Goal: Transaction & Acquisition: Obtain resource

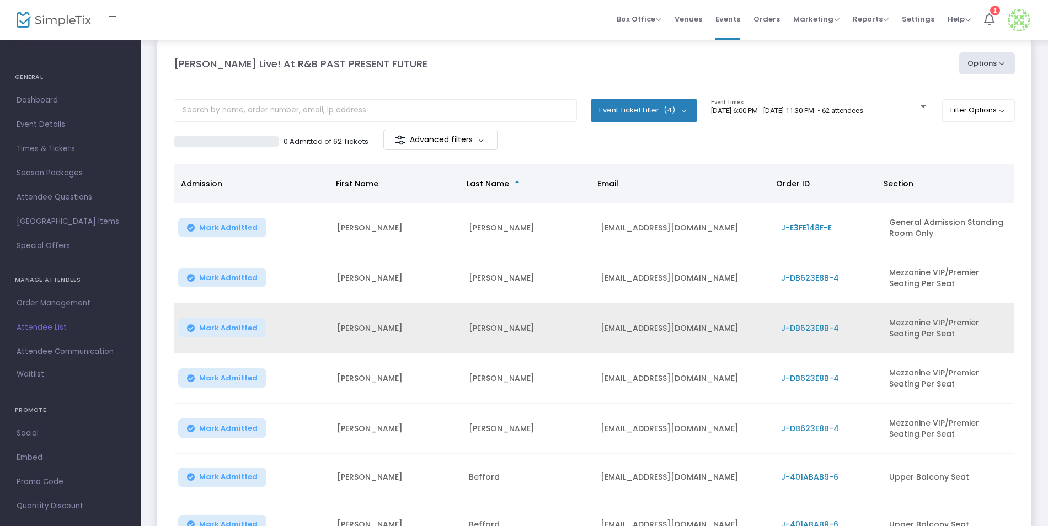
scroll to position [15, 0]
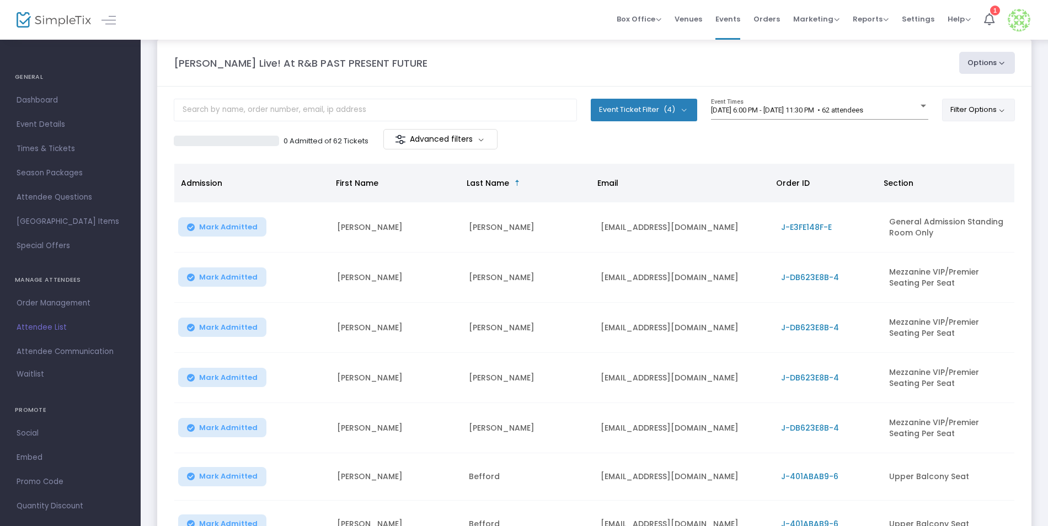
click at [987, 109] on button "Filter Options" at bounding box center [978, 110] width 73 height 22
click at [991, 105] on button "Filter Options" at bounding box center [978, 110] width 73 height 22
click at [663, 117] on button "Event Ticket Filter (4)" at bounding box center [643, 110] width 106 height 22
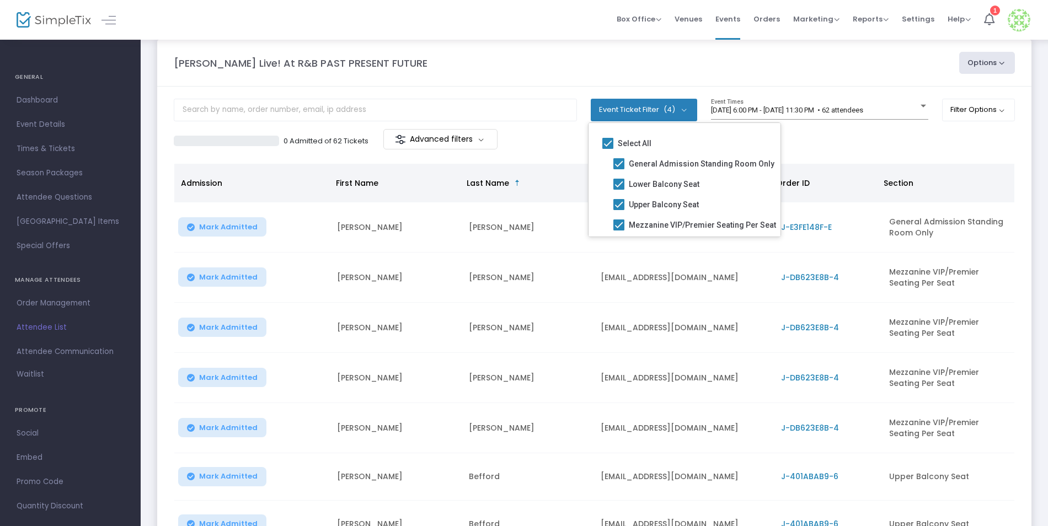
click at [569, 72] on div "[PERSON_NAME] Live! At R&B PAST PRESENT FUTURE Options Export List Print Name T…" at bounding box center [594, 63] width 852 height 22
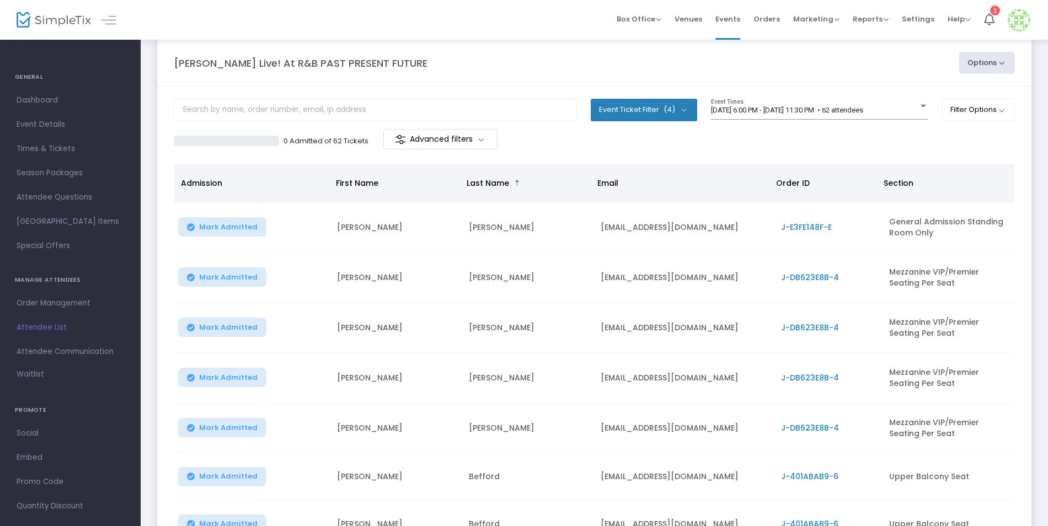
click at [429, 135] on m-button "Advanced filters" at bounding box center [440, 139] width 114 height 20
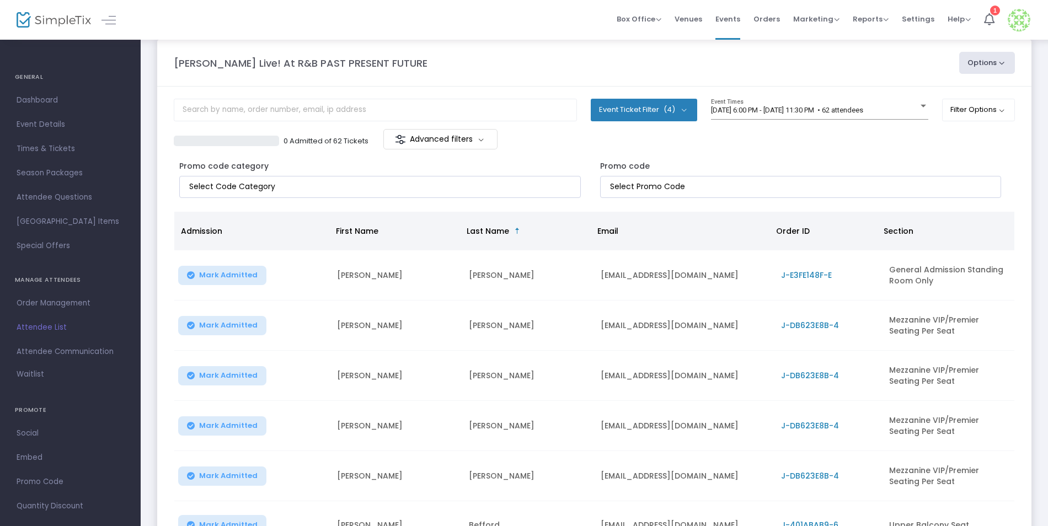
click at [429, 135] on m-button "Advanced filters" at bounding box center [440, 139] width 114 height 20
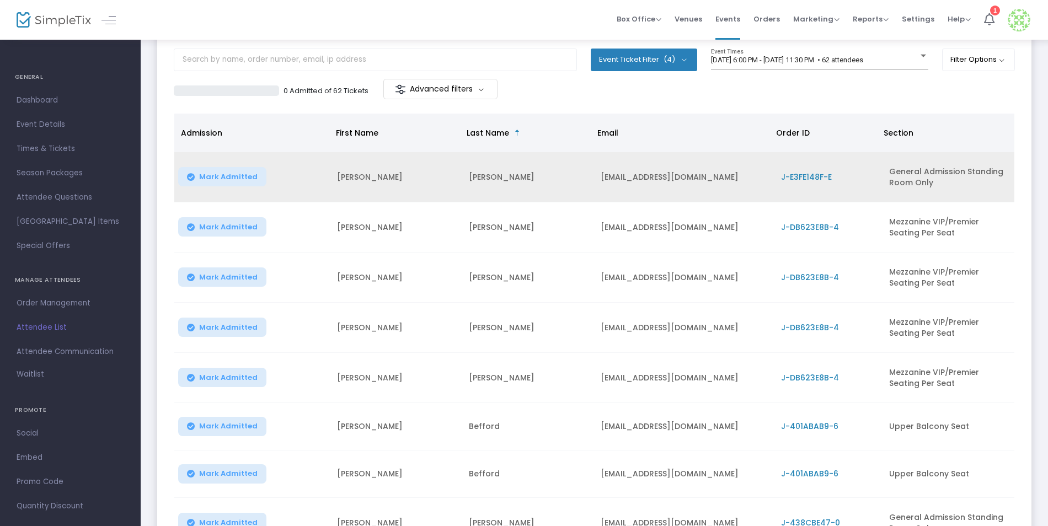
scroll to position [0, 0]
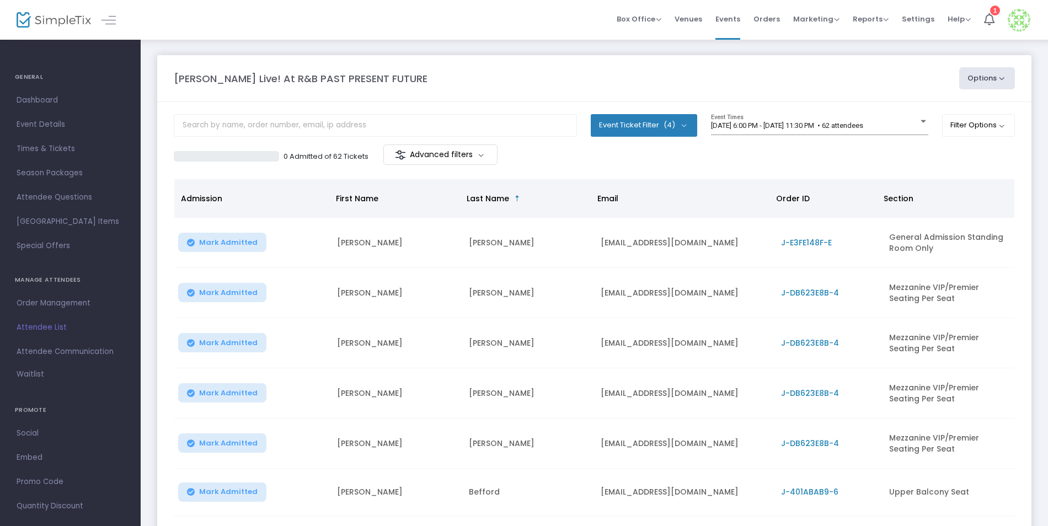
click at [994, 93] on m-panel-header "[PERSON_NAME] Live! At R&B PAST PRESENT FUTURE Options Export List Print Name T…" at bounding box center [594, 78] width 874 height 47
click at [992, 79] on button "Options" at bounding box center [987, 78] width 56 height 22
click at [943, 109] on li "Export List" at bounding box center [956, 111] width 101 height 22
radio input "false"
radio input "true"
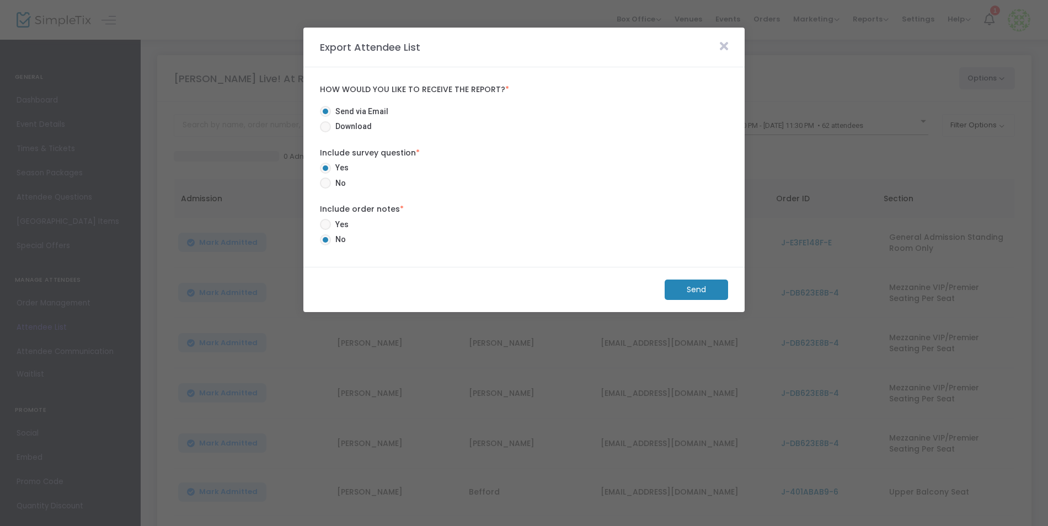
click at [323, 127] on span at bounding box center [325, 126] width 11 height 11
click at [325, 132] on input "Download" at bounding box center [325, 132] width 1 height 1
radio input "true"
click at [325, 183] on span at bounding box center [325, 183] width 0 height 0
click at [325, 189] on input "No" at bounding box center [325, 189] width 1 height 1
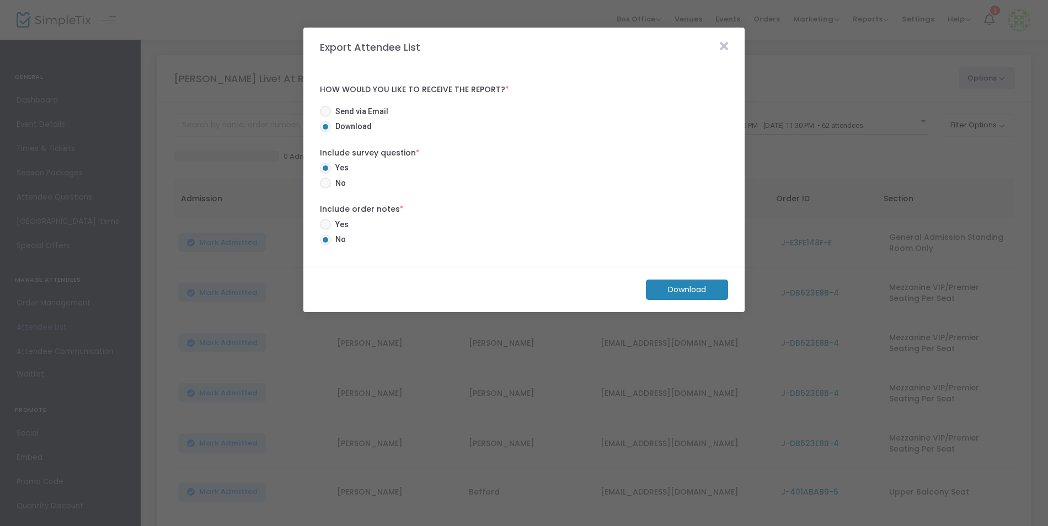
radio input "true"
click at [670, 293] on m-button "Download" at bounding box center [687, 290] width 82 height 20
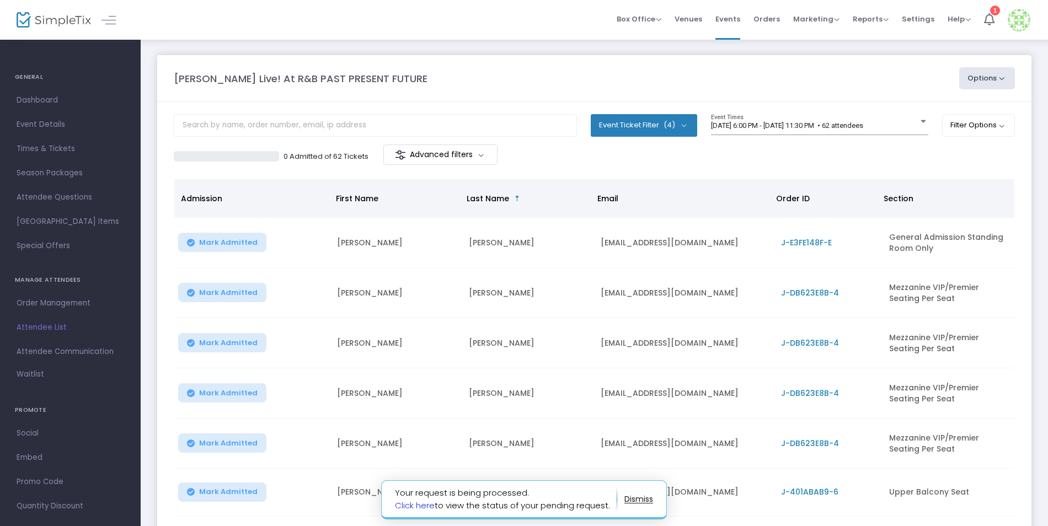
click at [411, 507] on link "Click here" at bounding box center [415, 506] width 40 height 12
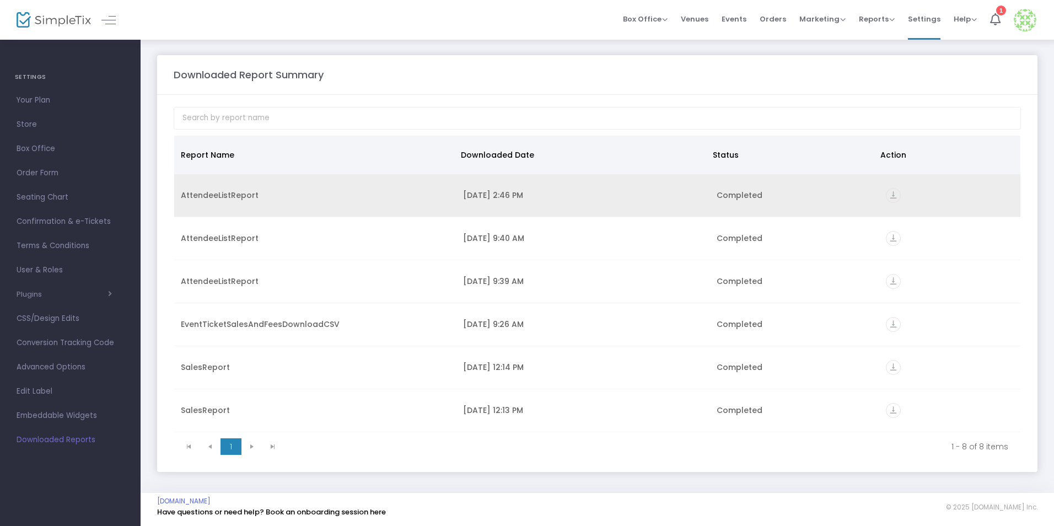
click at [485, 194] on div "[DATE] 2:46 PM" at bounding box center [583, 195] width 241 height 11
click at [893, 196] on icon "vertical_align_bottom" at bounding box center [893, 195] width 15 height 15
